Goal: Transaction & Acquisition: Subscribe to service/newsletter

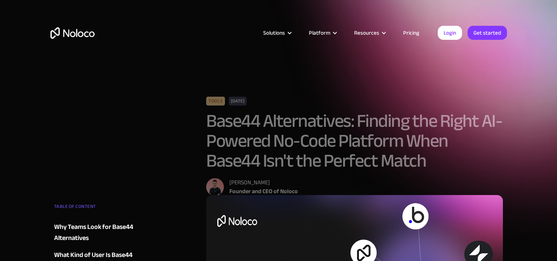
click at [415, 31] on link "Pricing" at bounding box center [411, 33] width 35 height 10
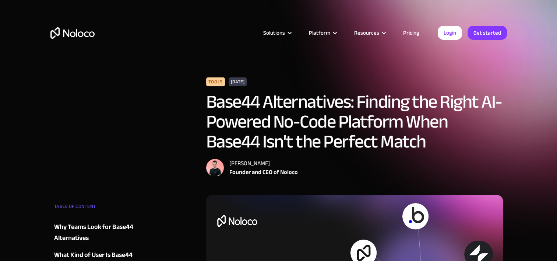
click at [415, 32] on link "Pricing" at bounding box center [411, 33] width 35 height 10
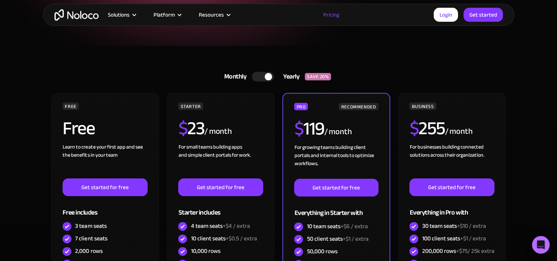
scroll to position [147, 0]
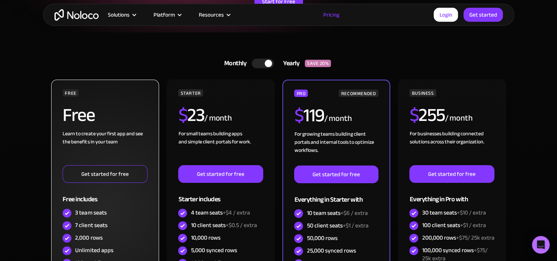
click at [107, 176] on link "Get started for free" at bounding box center [105, 174] width 85 height 18
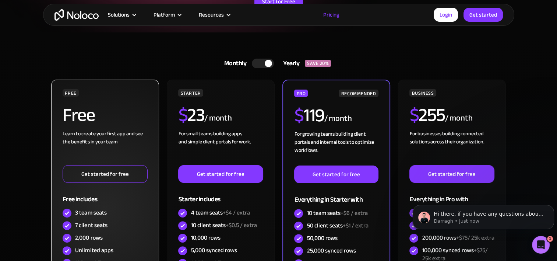
scroll to position [0, 0]
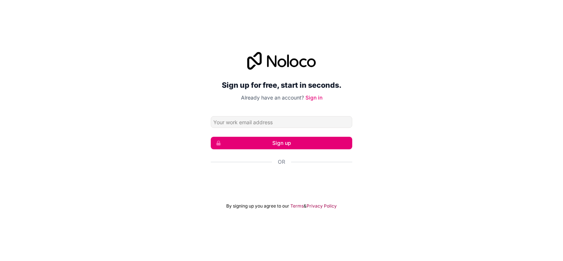
click at [275, 124] on input "Email address" at bounding box center [281, 122] width 141 height 12
type input "ianmcarfagna@gmail.com"
click at [273, 144] on button "Sign up" at bounding box center [281, 143] width 141 height 13
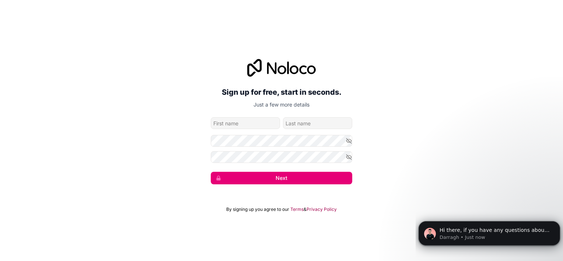
click at [315, 177] on button "Next" at bounding box center [281, 178] width 141 height 13
click at [306, 124] on input "family-name" at bounding box center [317, 123] width 69 height 12
type input "Carfagna"
type input "Ian"
click at [416, 120] on div "Sign up for free, start in seconds. Just a few more details ianmcarfagna@gmail.…" at bounding box center [281, 122] width 563 height 146
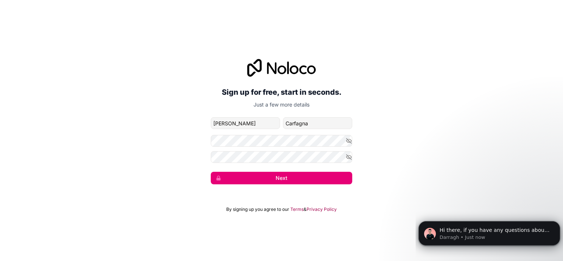
click at [406, 98] on div "Sign up for free, start in seconds. Just a few more details ianmcarfagna@gmail.…" at bounding box center [281, 122] width 563 height 146
click at [301, 176] on button "Next" at bounding box center [281, 178] width 141 height 13
